Goal: Task Accomplishment & Management: Use online tool/utility

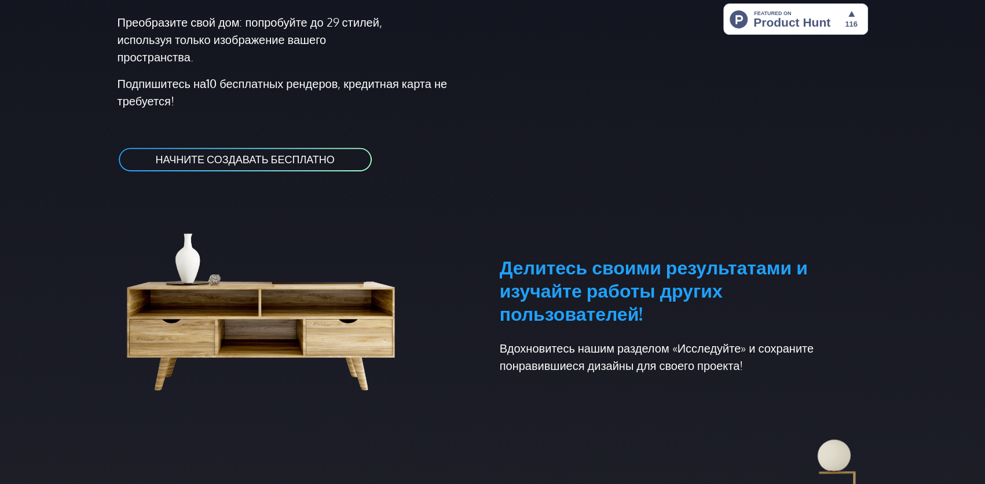
scroll to position [289, 0]
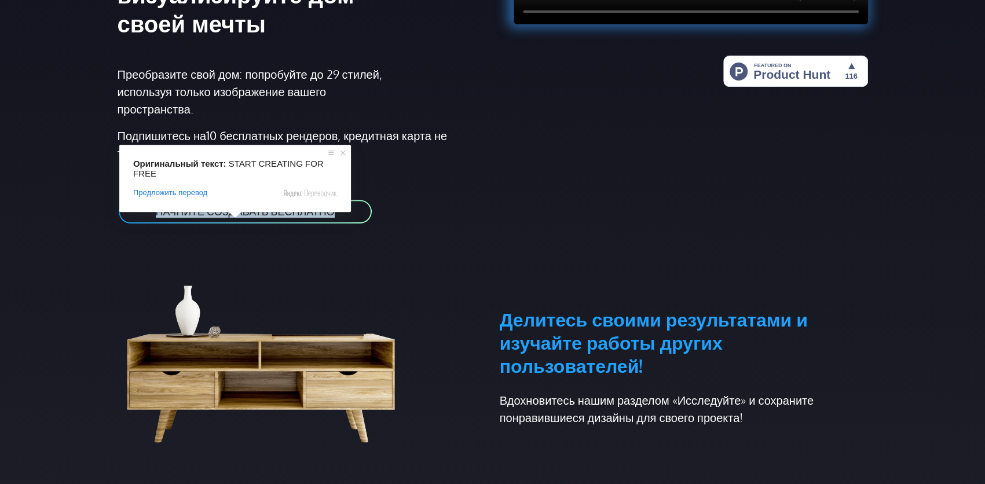
click at [235, 211] on span at bounding box center [234, 214] width 15 height 7
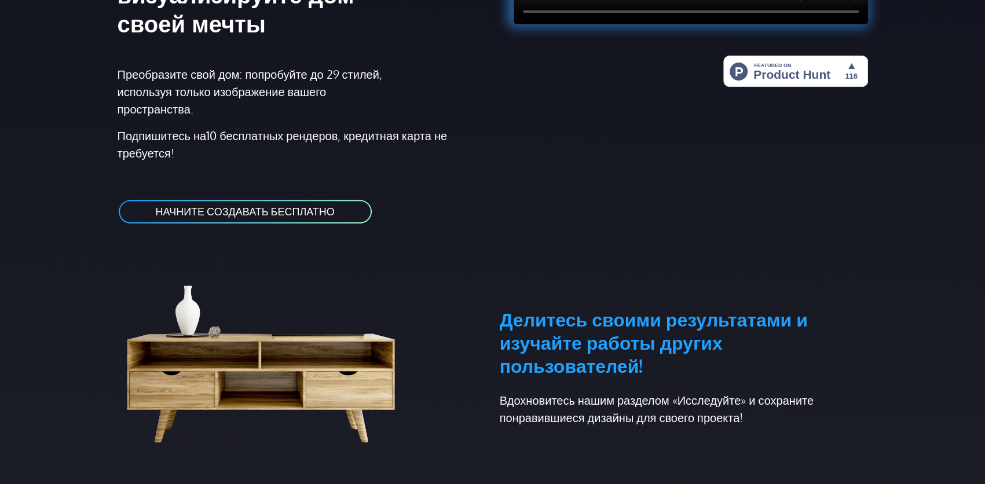
click at [573, 212] on div at bounding box center [684, 9] width 382 height 460
click at [310, 211] on ya-tr-span "НАЧНИТЕ СОЗДАВАТЬ БЕСПЛАТНО" at bounding box center [245, 211] width 179 height 13
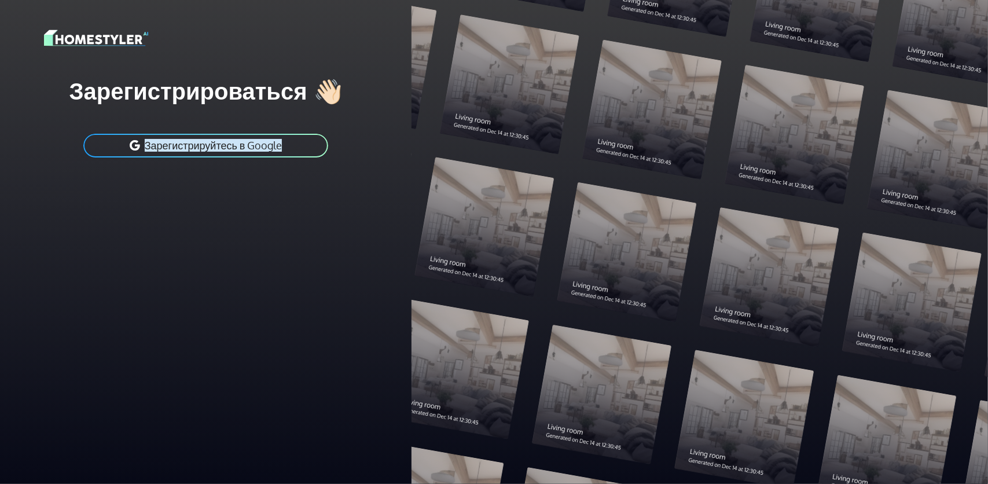
click at [199, 148] on ya-tr-span "Зарегистрируйтесь в Google" at bounding box center [214, 145] width 138 height 13
